Goal: Information Seeking & Learning: Learn about a topic

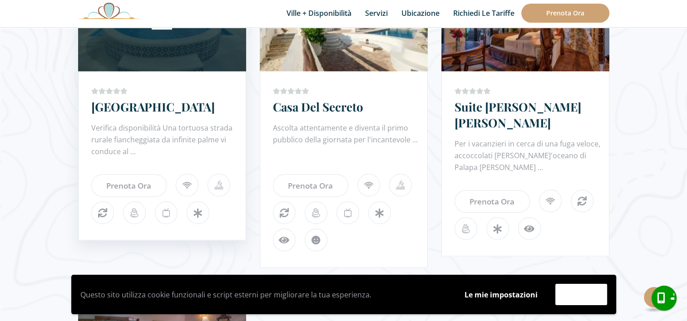
scroll to position [918, 0]
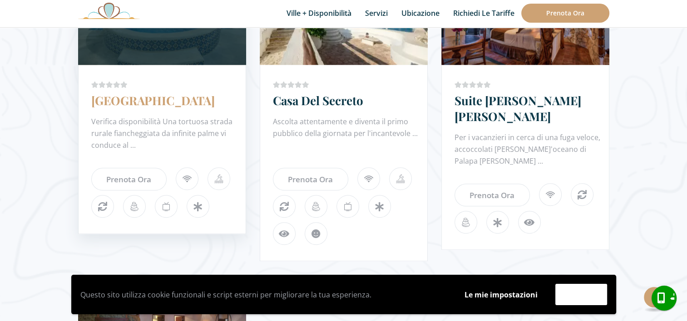
click at [143, 104] on link "[GEOGRAPHIC_DATA]" at bounding box center [152, 101] width 123 height 16
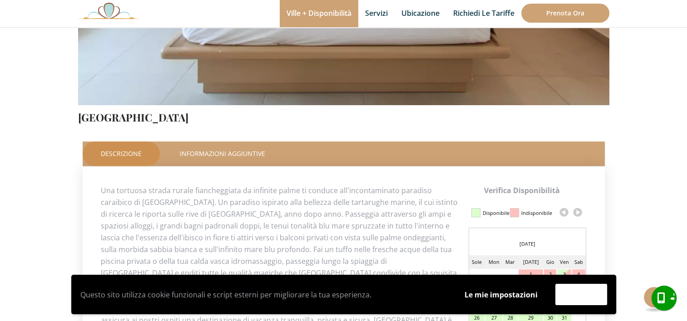
scroll to position [295, 0]
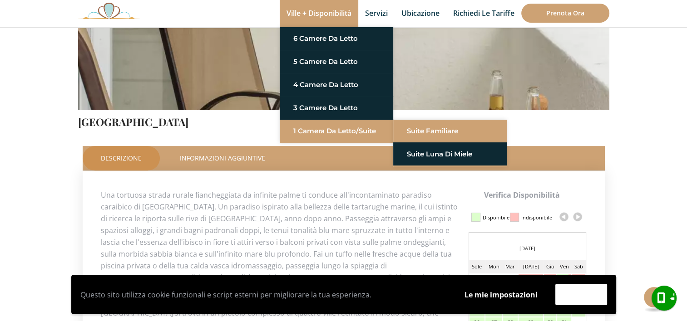
click at [423, 130] on link "Suite Familiare" at bounding box center [450, 131] width 86 height 16
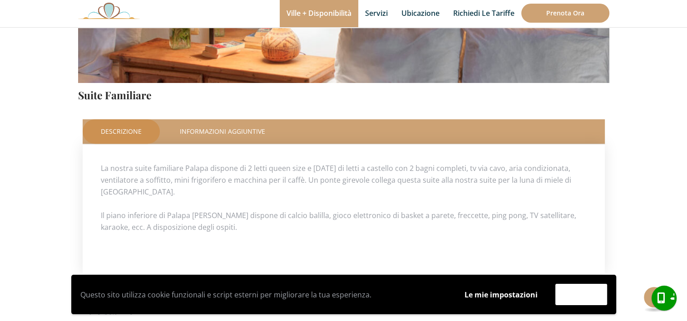
scroll to position [327, 0]
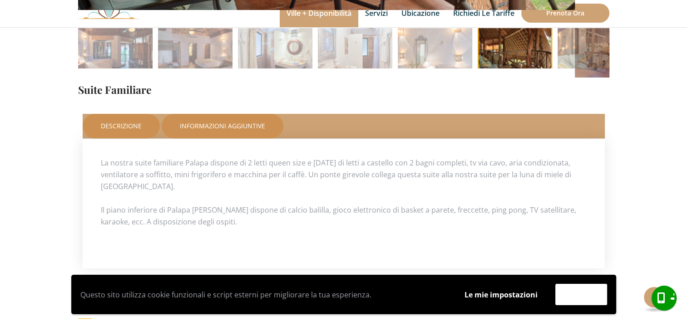
click at [220, 129] on link "Informazioni aggiuntive" at bounding box center [223, 126] width 122 height 25
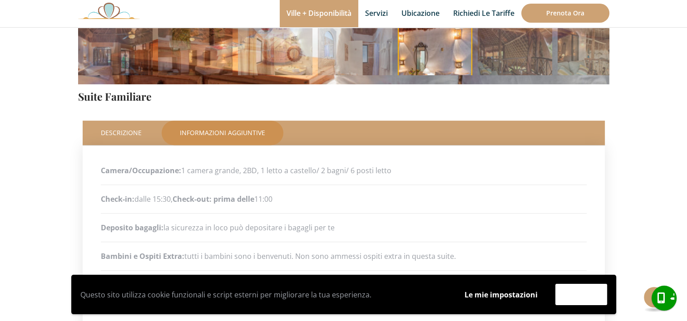
scroll to position [288, 0]
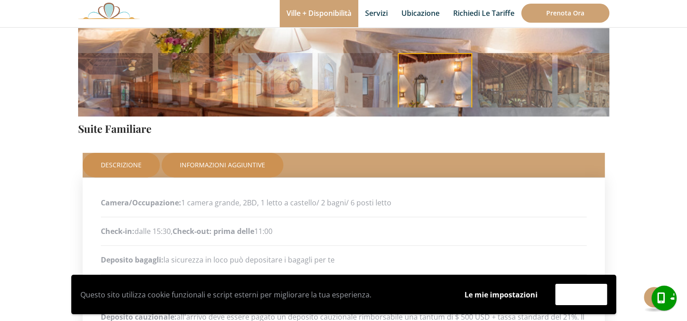
click at [133, 162] on link "Descrizione" at bounding box center [121, 165] width 77 height 25
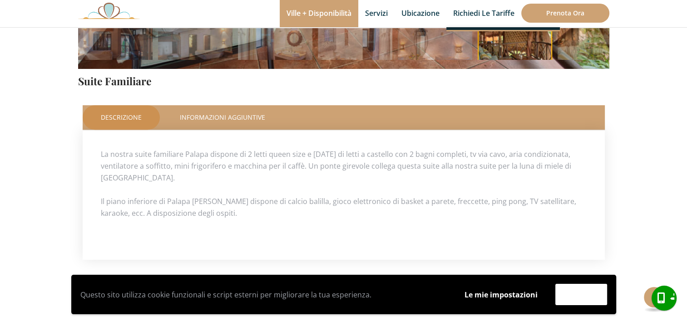
scroll to position [123, 0]
